Goal: Information Seeking & Learning: Learn about a topic

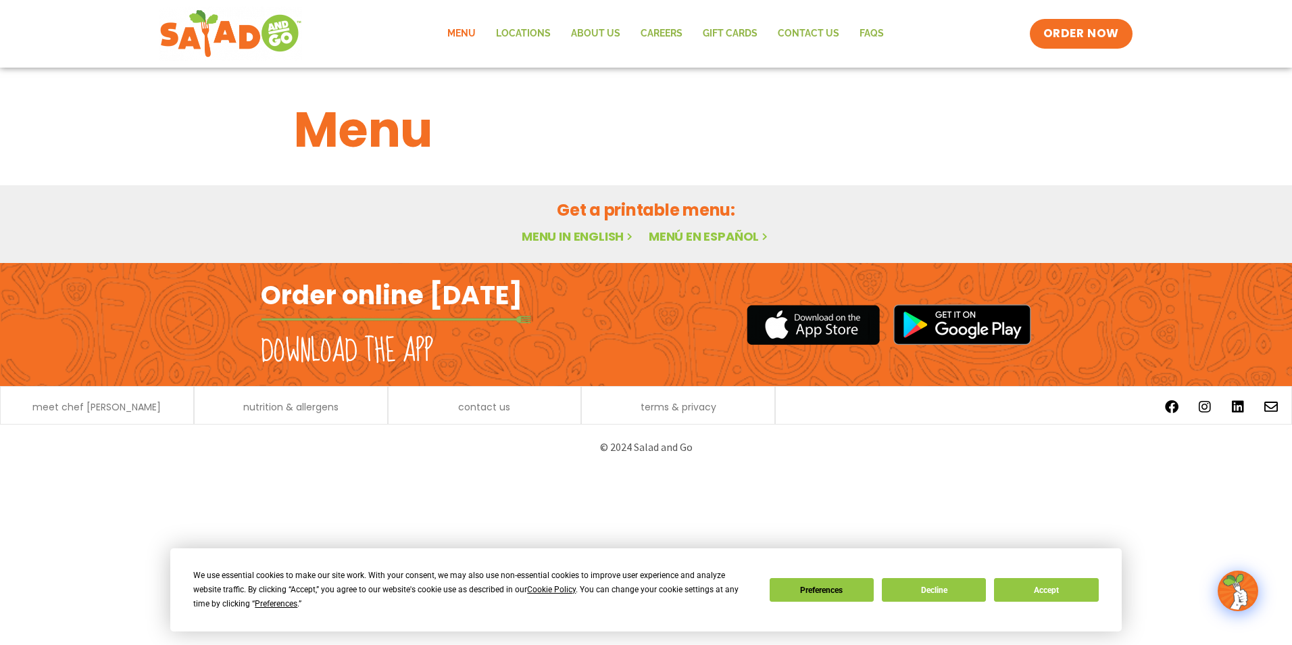
click at [1047, 576] on div "We use essential cookies to make our site work. With your consent, we may also …" at bounding box center [645, 589] width 905 height 43
click at [1044, 583] on button "Accept" at bounding box center [1046, 590] width 104 height 24
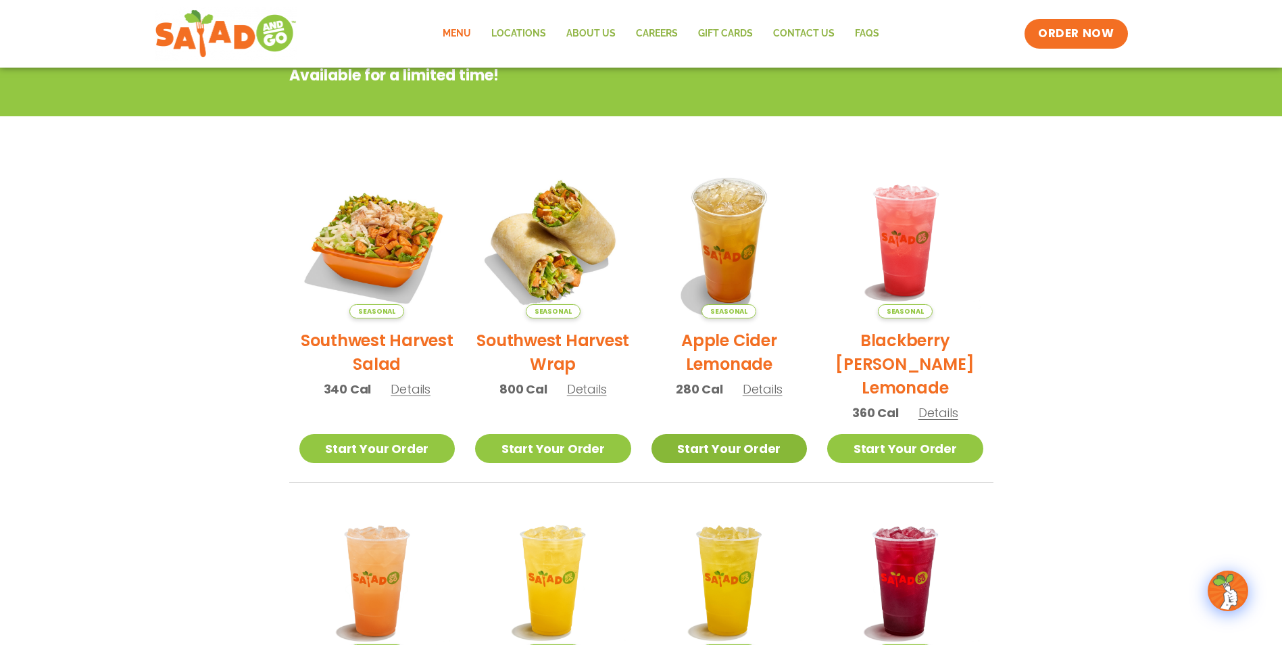
scroll to position [203, 0]
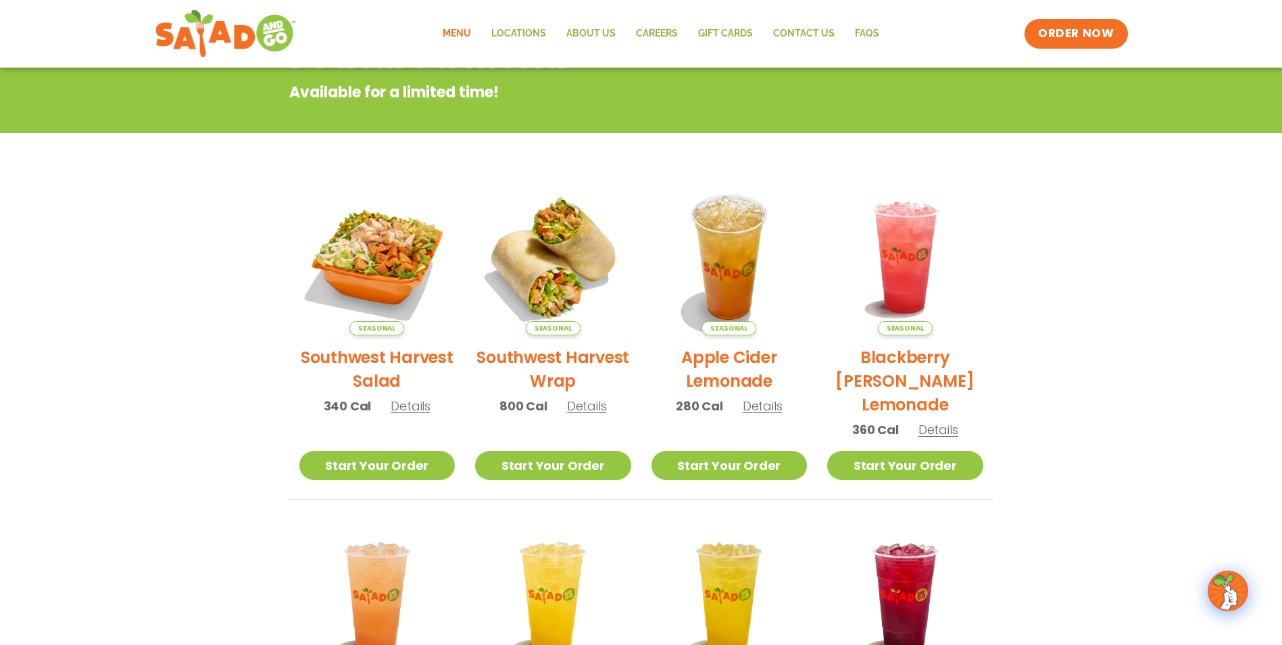
click at [765, 406] on span "Details" at bounding box center [763, 405] width 40 height 17
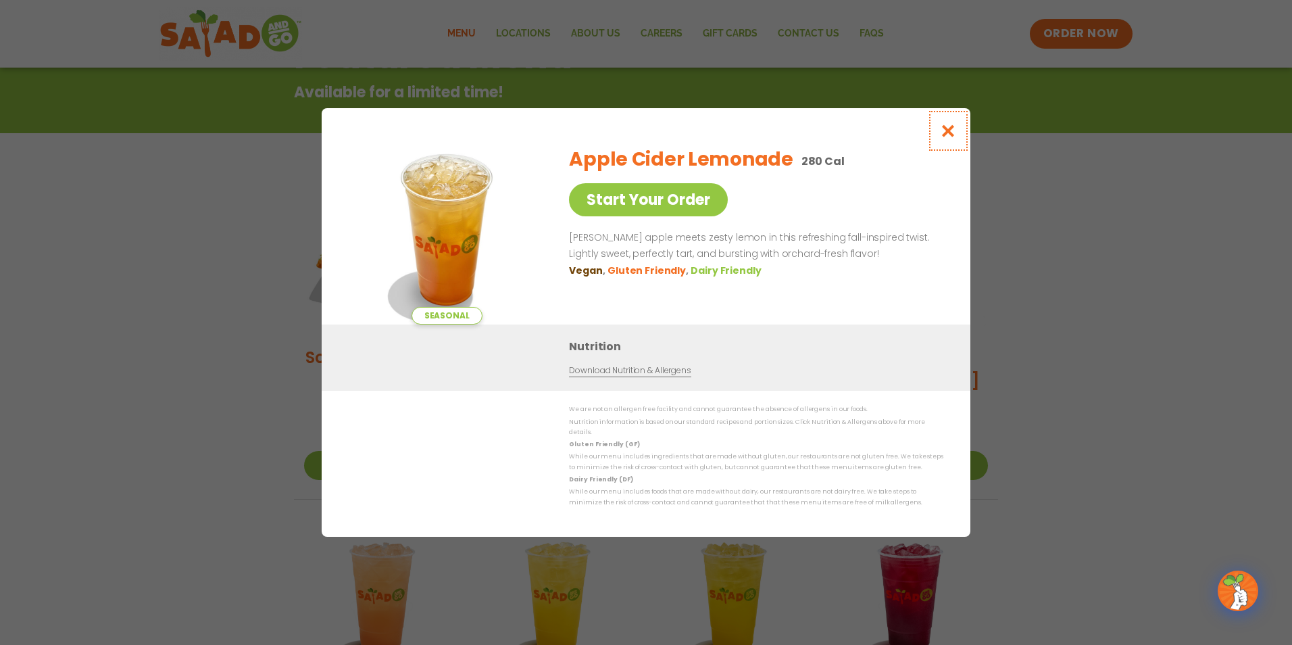
click at [944, 133] on icon "Close modal" at bounding box center [948, 131] width 17 height 14
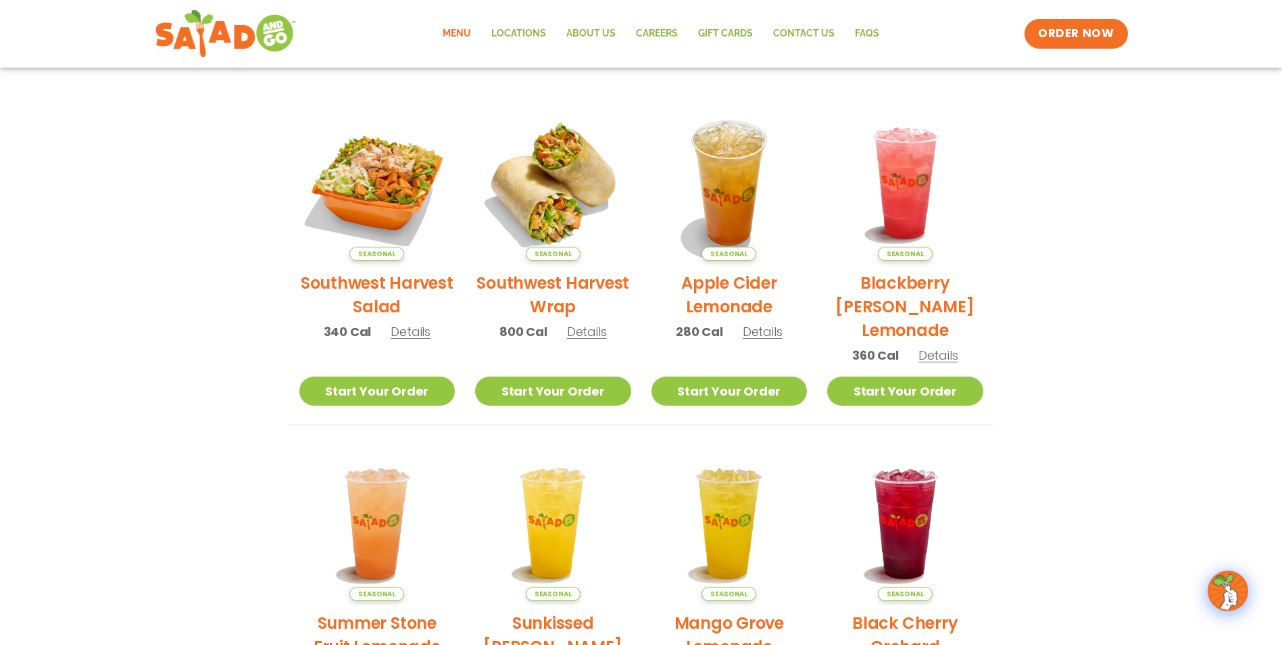
scroll to position [290, 0]
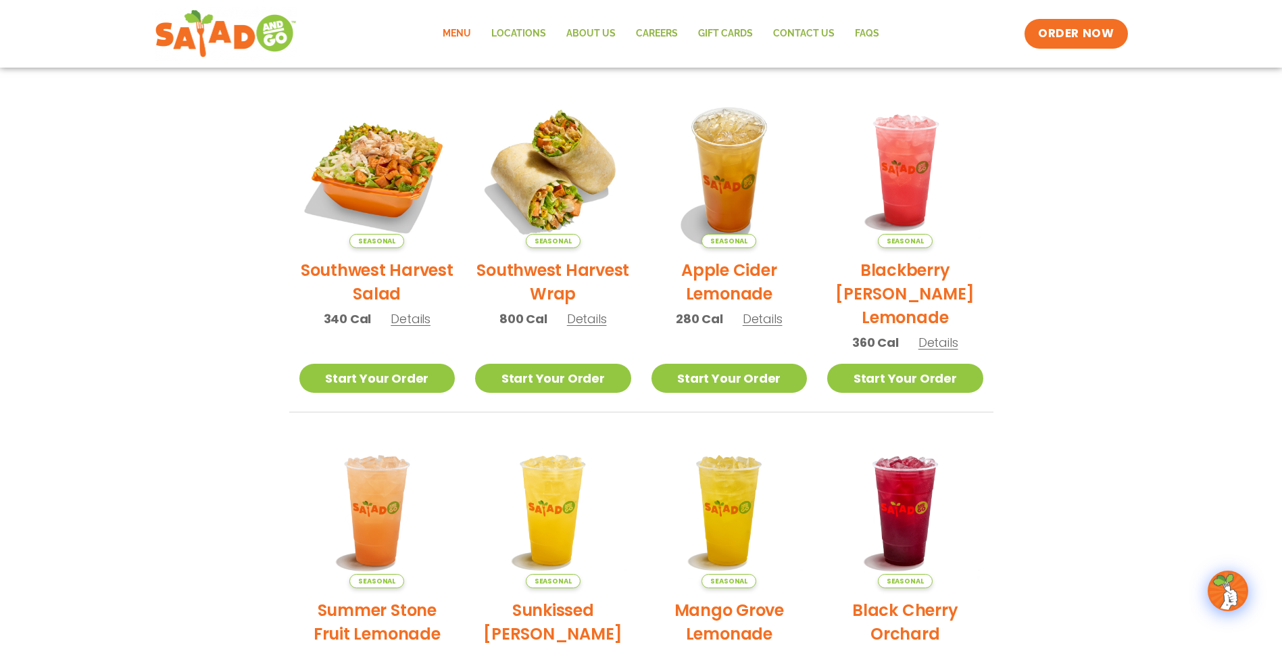
click at [405, 317] on span "Details" at bounding box center [411, 318] width 40 height 17
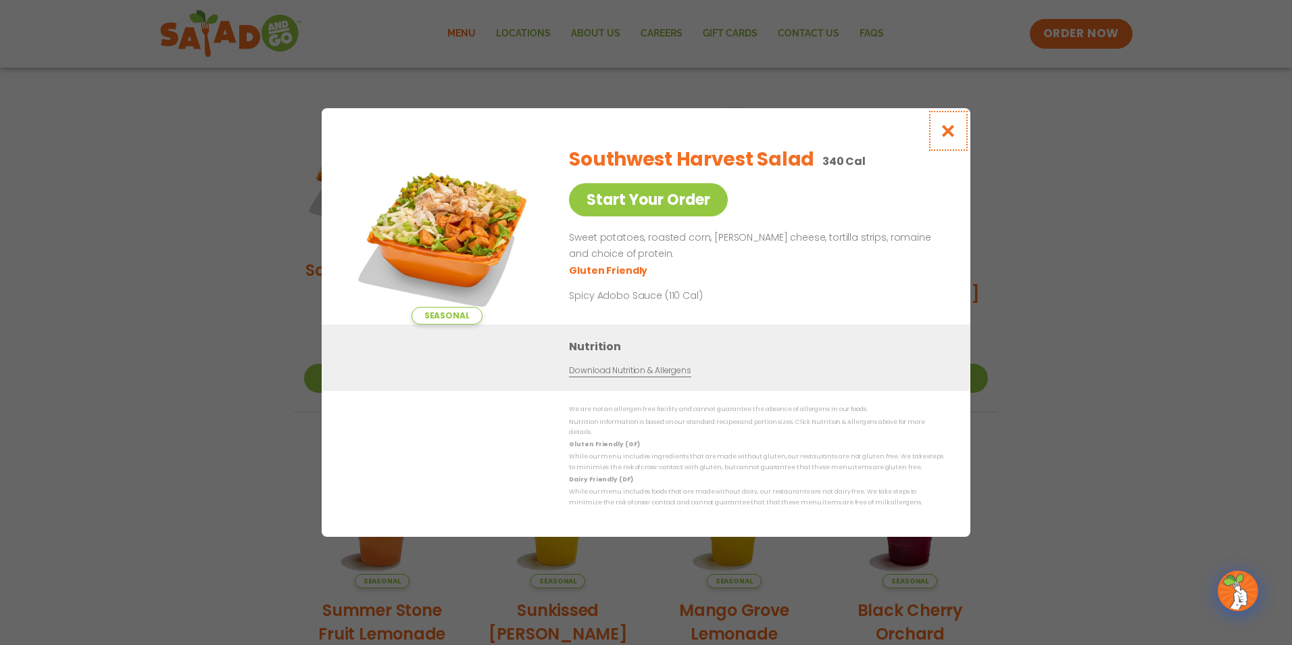
click at [948, 136] on icon "Close modal" at bounding box center [948, 131] width 17 height 14
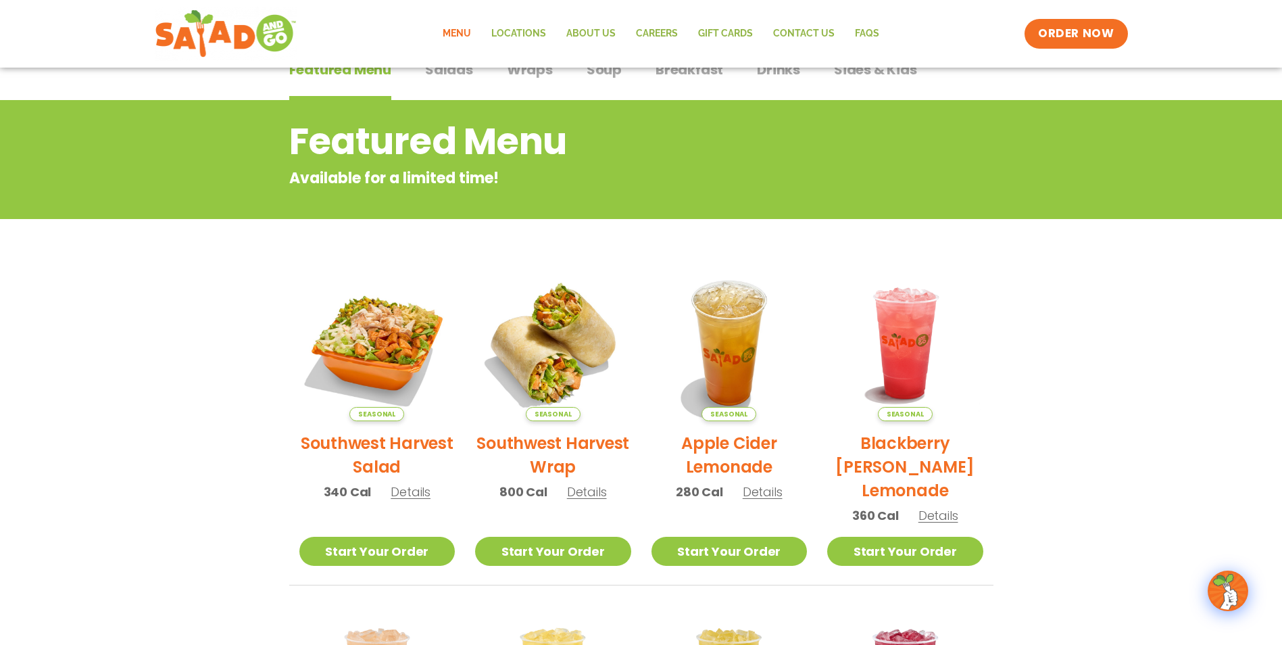
scroll to position [87, 0]
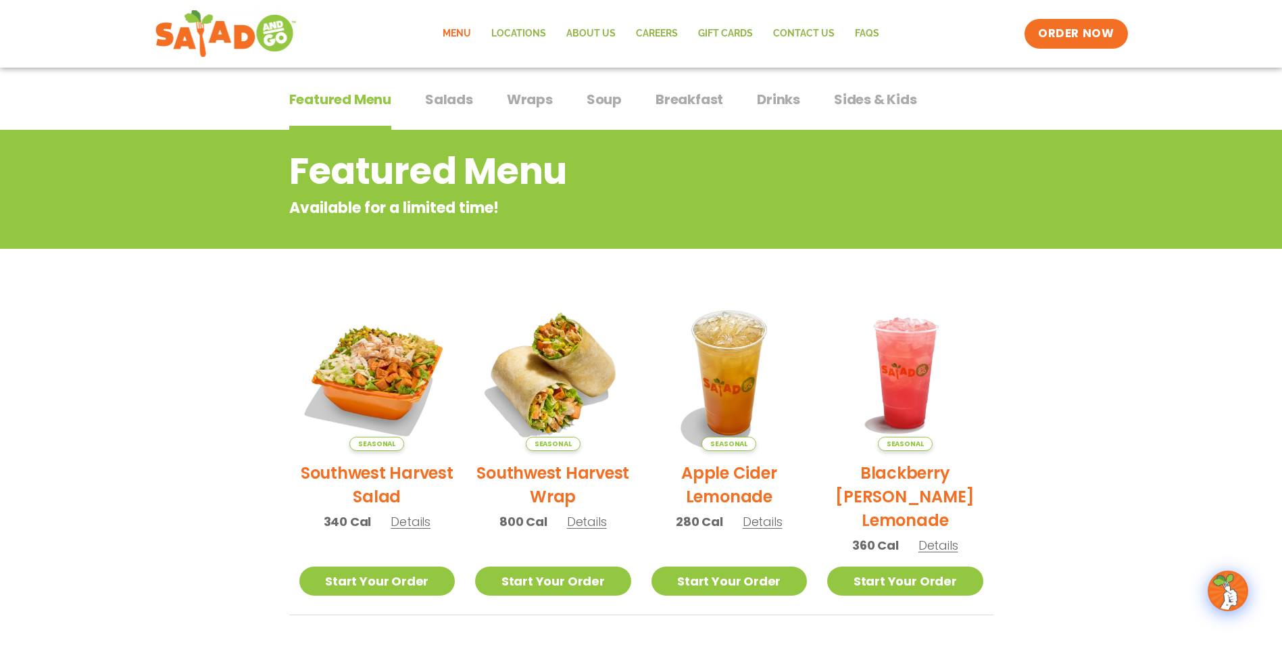
click at [446, 98] on span "Salads" at bounding box center [449, 99] width 48 height 20
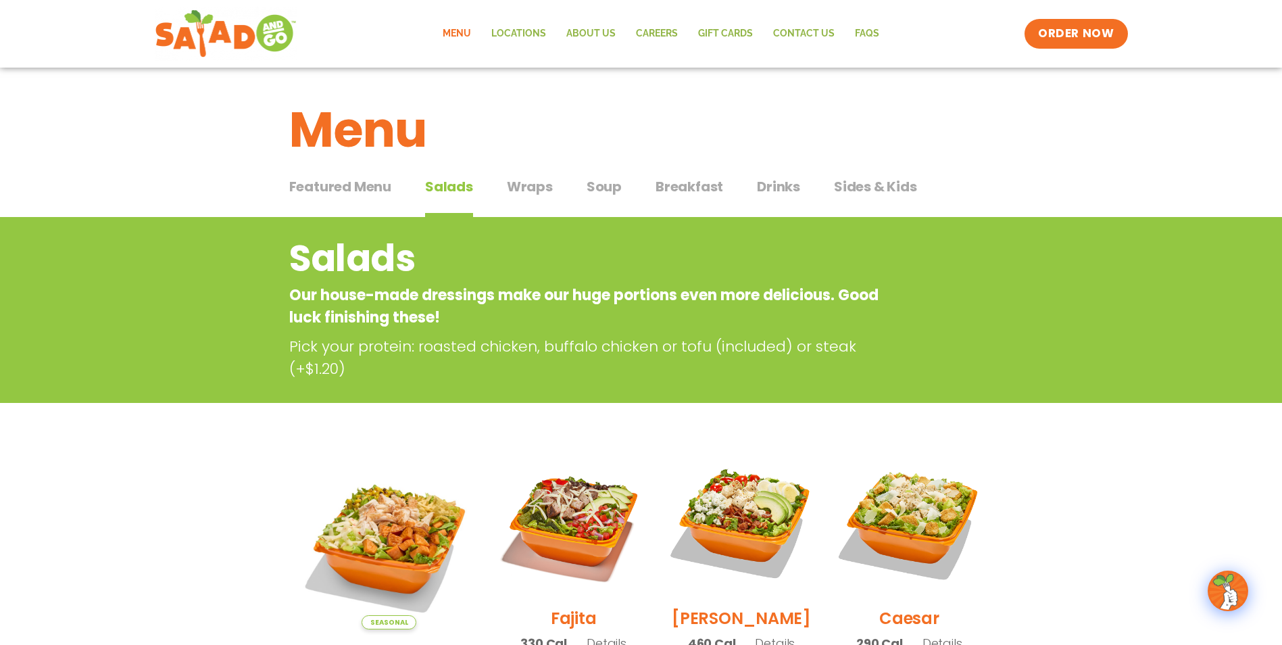
click at [774, 184] on span "Drinks" at bounding box center [778, 186] width 43 height 20
